Goal: Task Accomplishment & Management: Manage account settings

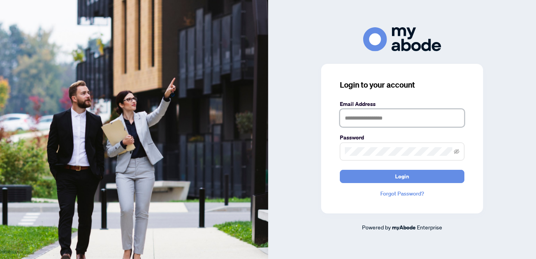
click at [353, 117] on input "text" at bounding box center [402, 118] width 124 height 18
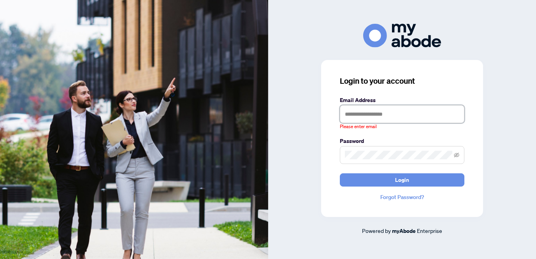
type input "**********"
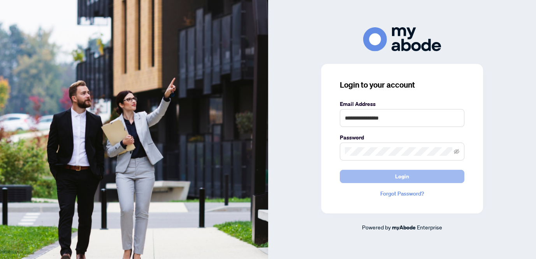
click at [391, 172] on button "Login" at bounding box center [402, 176] width 124 height 13
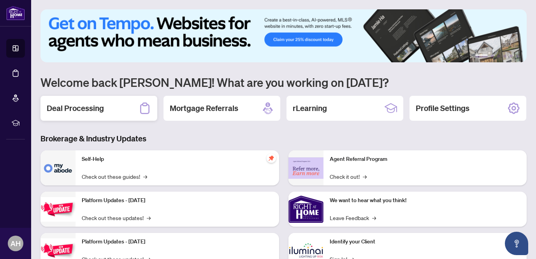
click at [88, 106] on h2 "Deal Processing" at bounding box center [75, 108] width 57 height 11
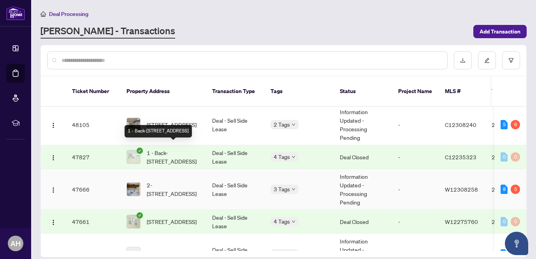
scroll to position [237, 0]
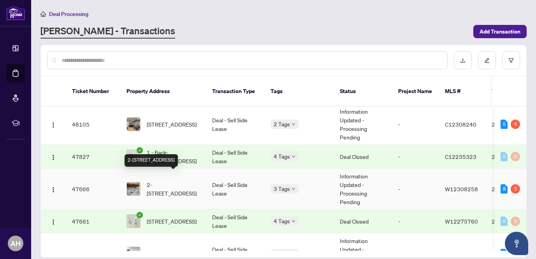
click at [184, 185] on span "2-[STREET_ADDRESS]" at bounding box center [173, 188] width 53 height 17
